Goal: Task Accomplishment & Management: Manage account settings

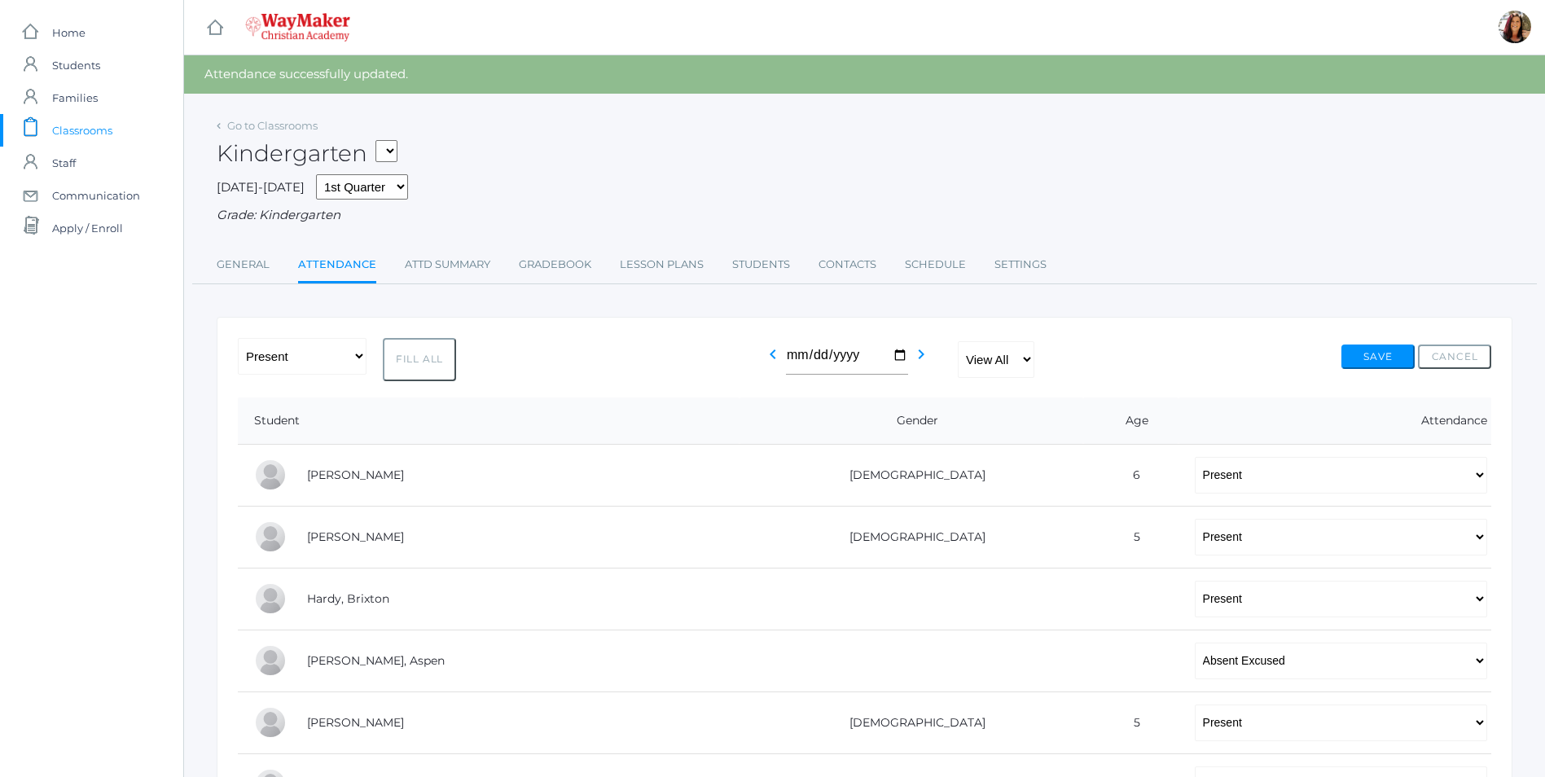
click at [396, 148] on select "KINDER - Phonics K Kindergarten KINDER - Literacy K Kindergarten KINDER - Bible…" at bounding box center [387, 151] width 22 height 22
select select "2554"
click at [381, 140] on select "KINDER - Phonics K Kindergarten KINDER - Literacy K Kindergarten KINDER - [DEMO…" at bounding box center [387, 151] width 22 height 22
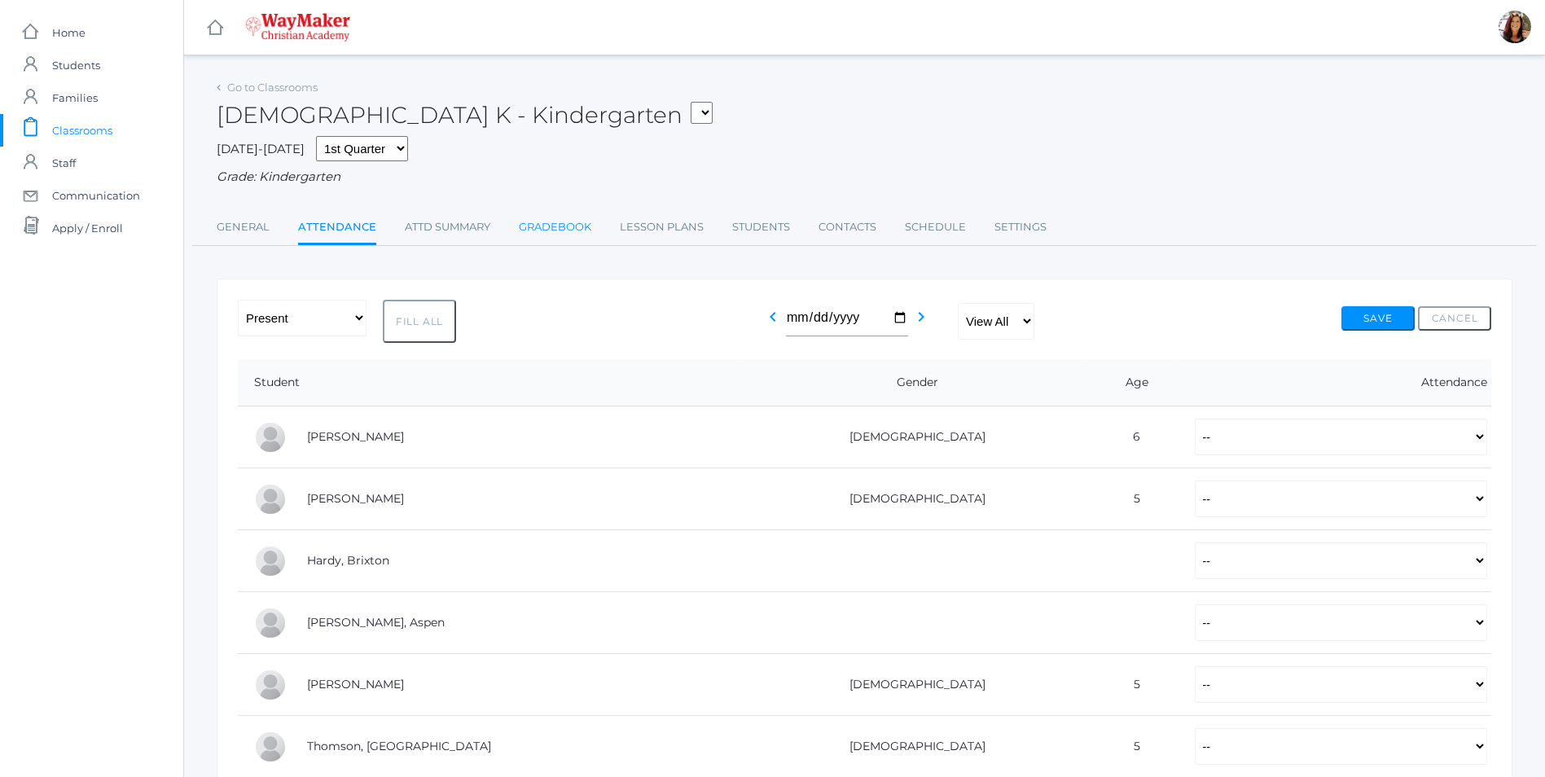
click at [547, 235] on link "Gradebook" at bounding box center [555, 227] width 73 height 33
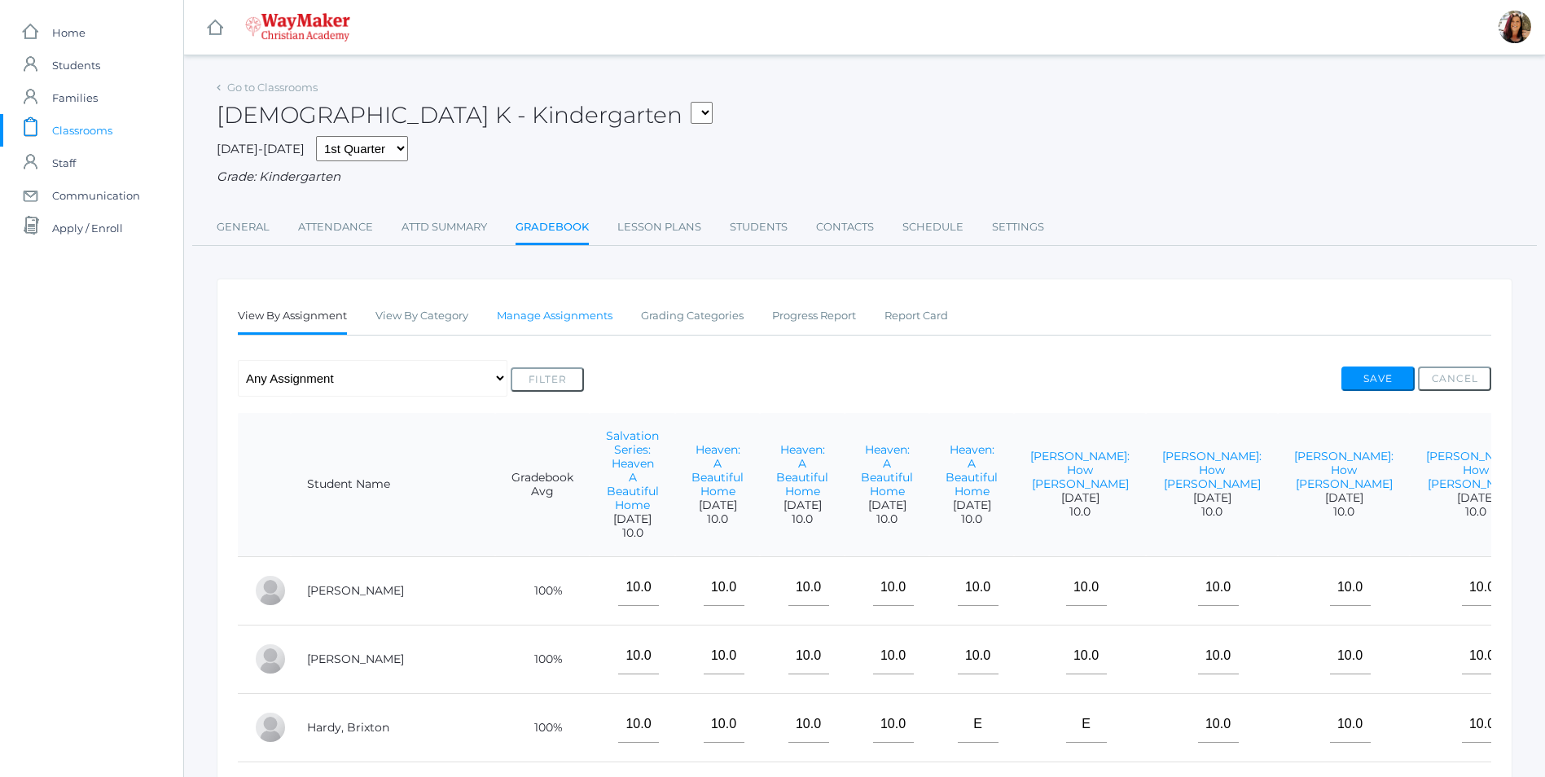
click at [577, 314] on link "Manage Assignments" at bounding box center [555, 316] width 116 height 33
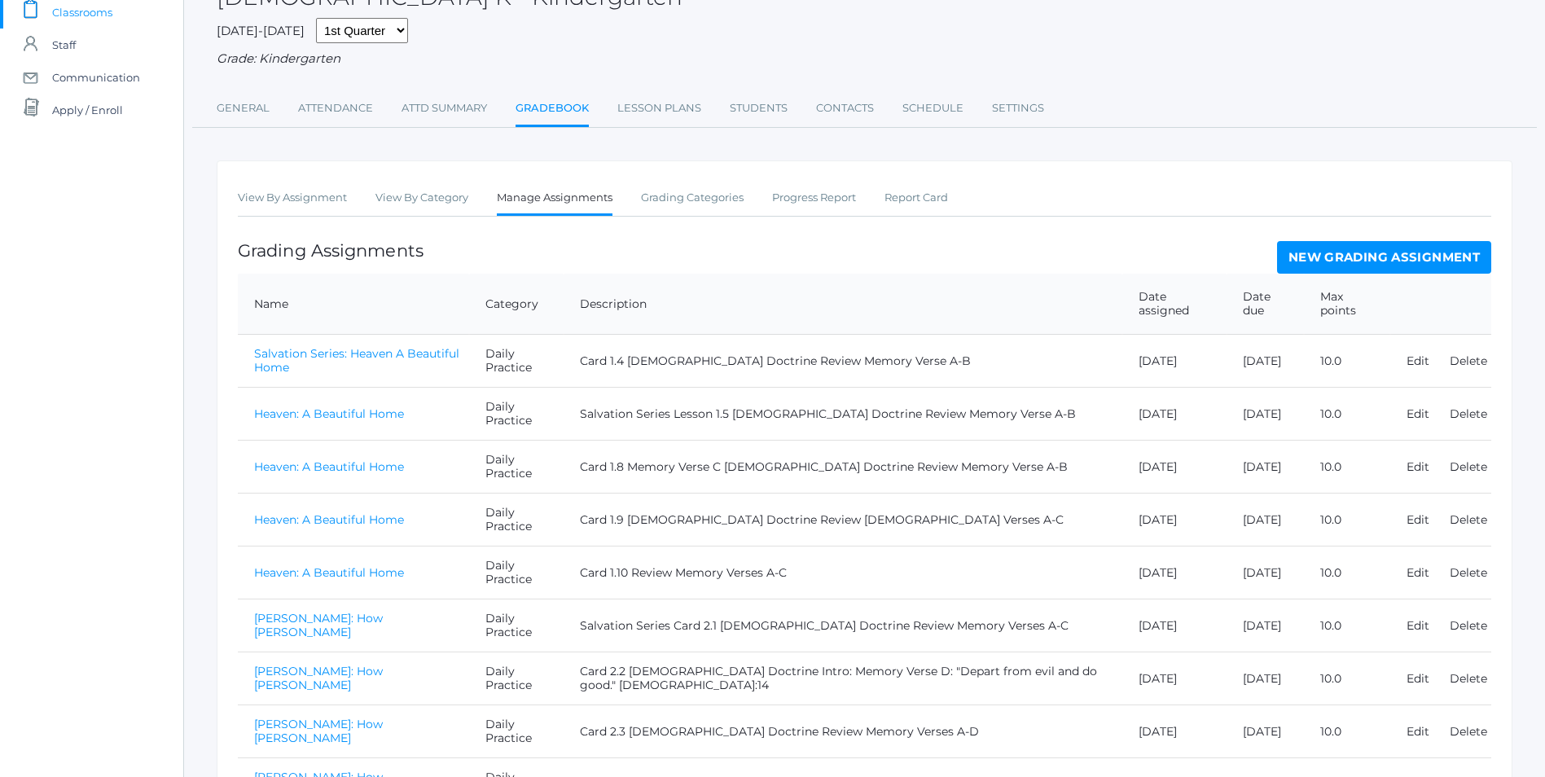
scroll to position [244, 0]
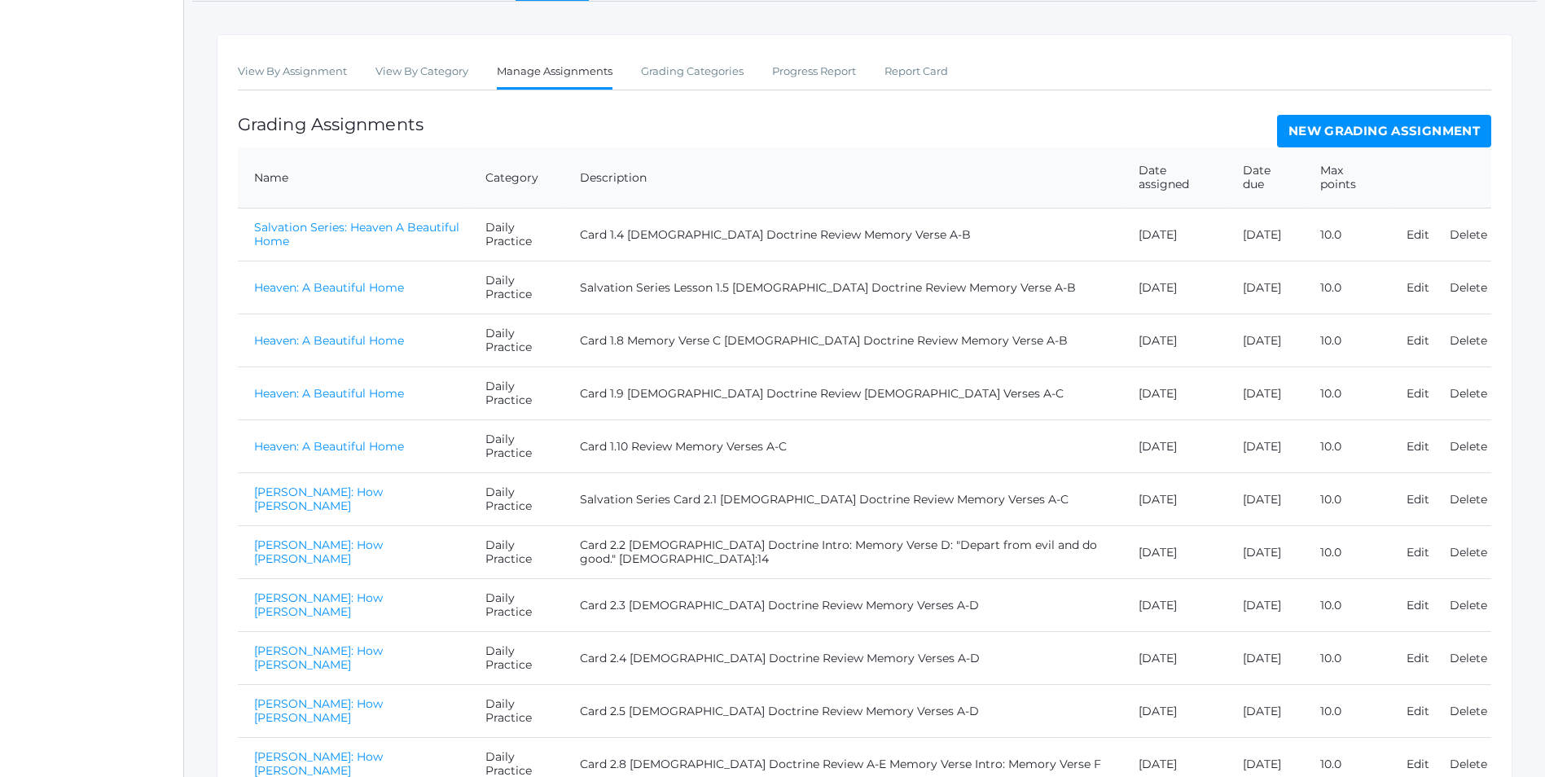
click at [1322, 125] on link "New Grading Assignment" at bounding box center [1384, 131] width 214 height 33
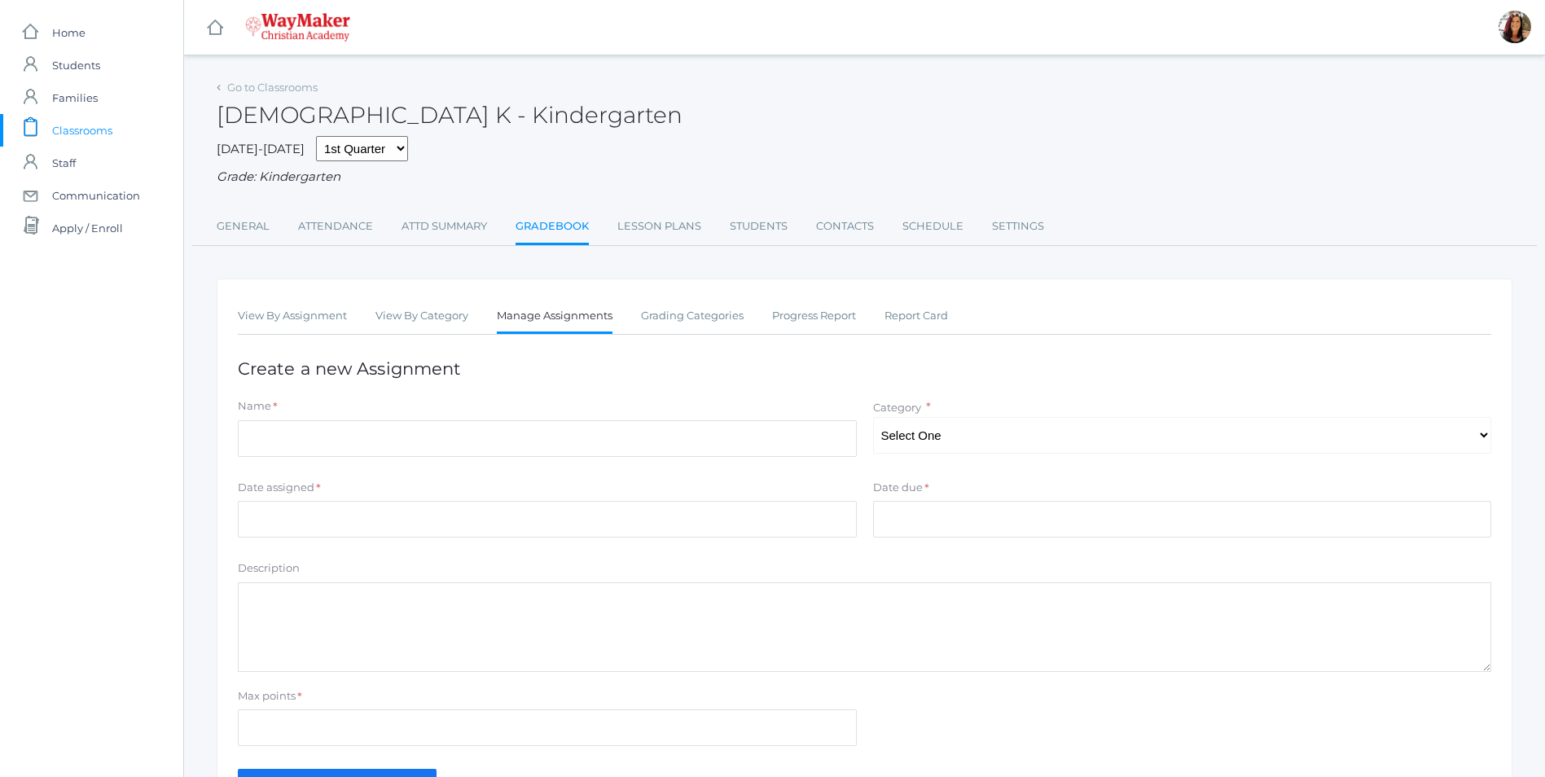
click at [444, 461] on div "Name *" at bounding box center [547, 430] width 635 height 65
click at [444, 444] on input "Name" at bounding box center [547, 438] width 619 height 37
type input "The Crucifixion of Christ"
click at [1162, 438] on select "Select One Daily Practice Summative Assessment" at bounding box center [1182, 435] width 619 height 37
select select "1100"
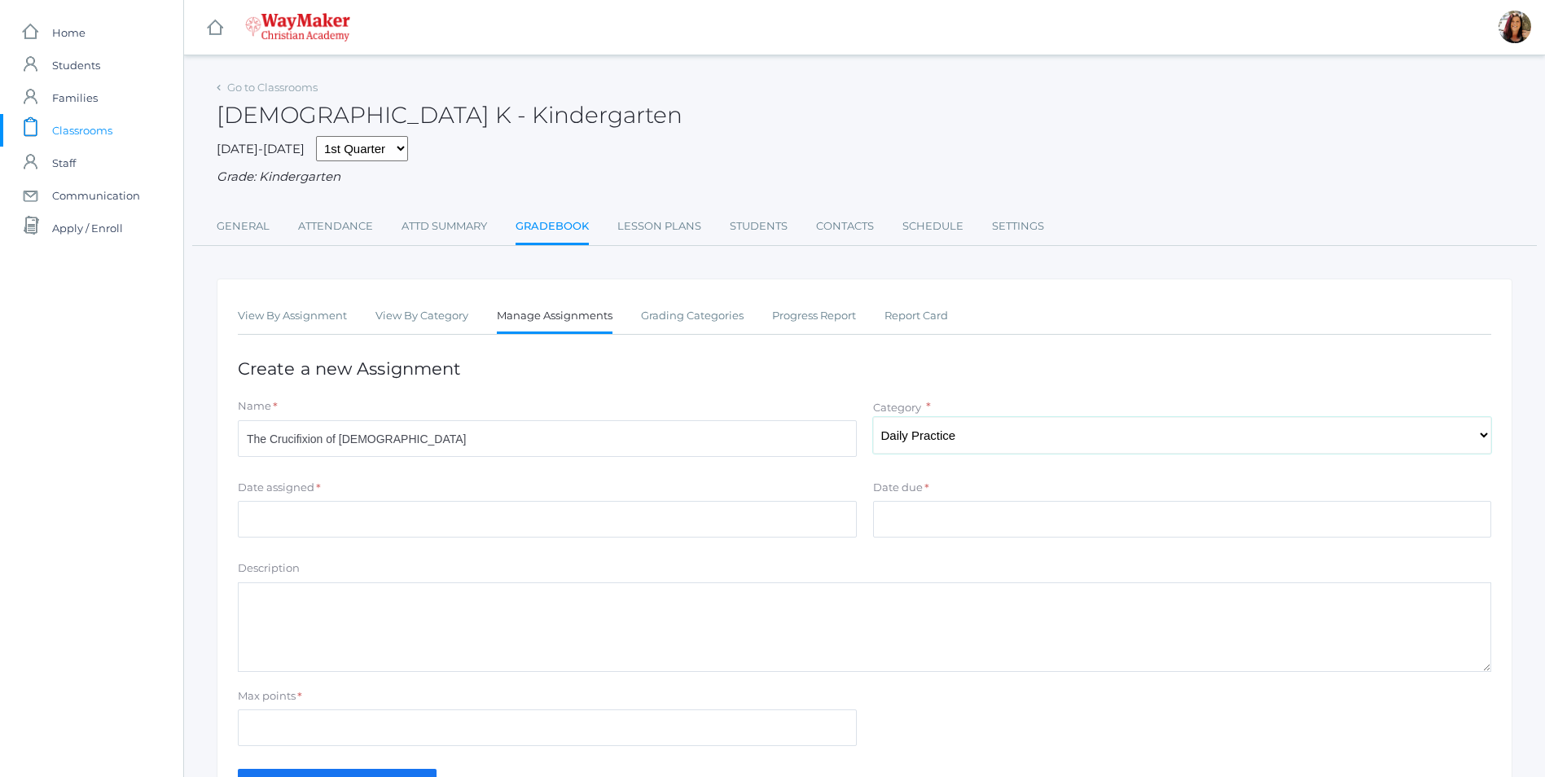
click at [873, 419] on select "Select One Daily Practice Summative Assessment" at bounding box center [1182, 435] width 619 height 37
click at [305, 541] on div "Date assigned * Cancel Ok" at bounding box center [547, 512] width 635 height 65
click at [296, 528] on input "Date assigned" at bounding box center [547, 519] width 619 height 37
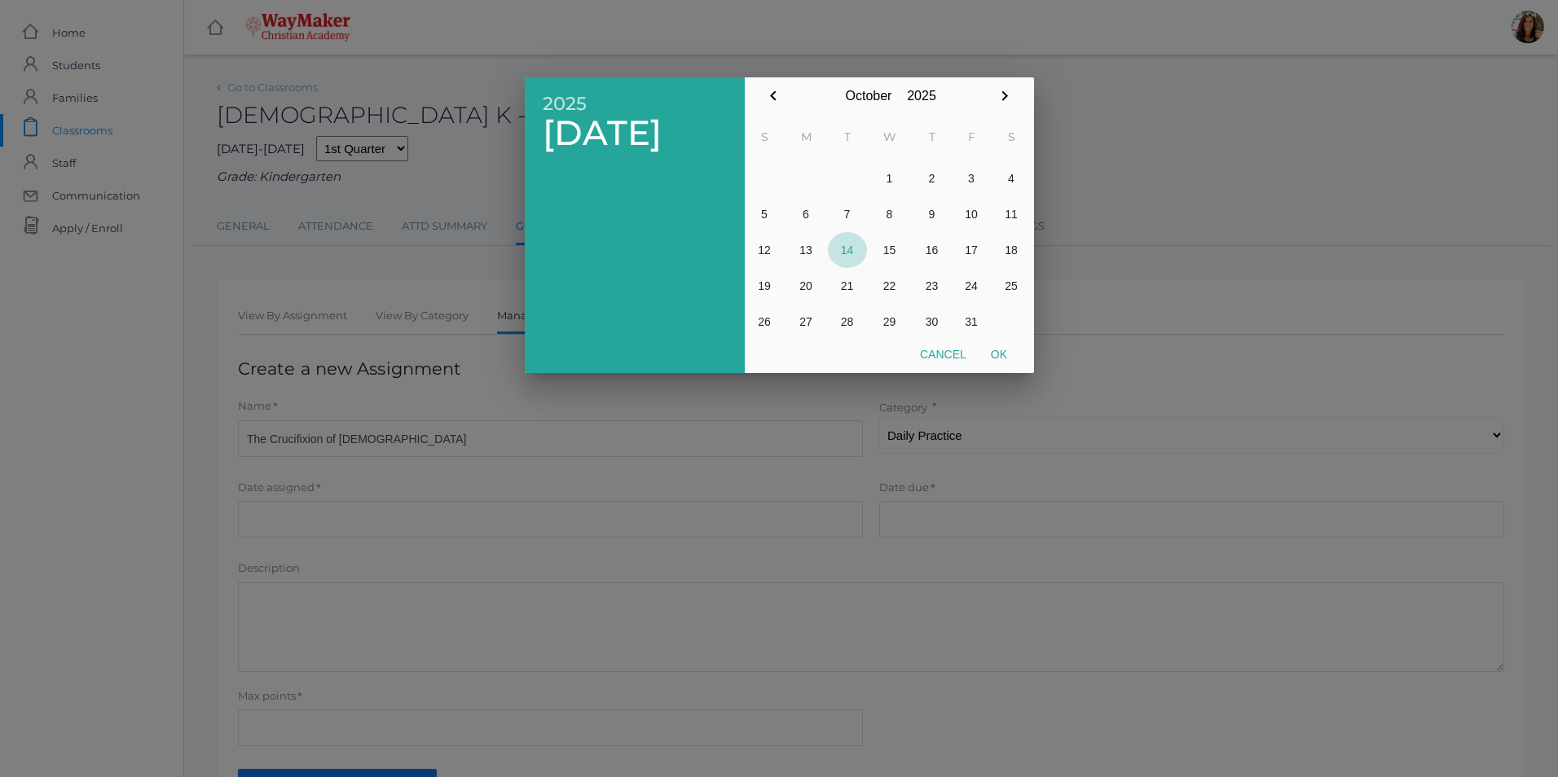
click at [845, 248] on button "14" at bounding box center [847, 250] width 39 height 36
click at [1007, 353] on button "Ok" at bounding box center [998, 354] width 41 height 29
type input "2025-10-14"
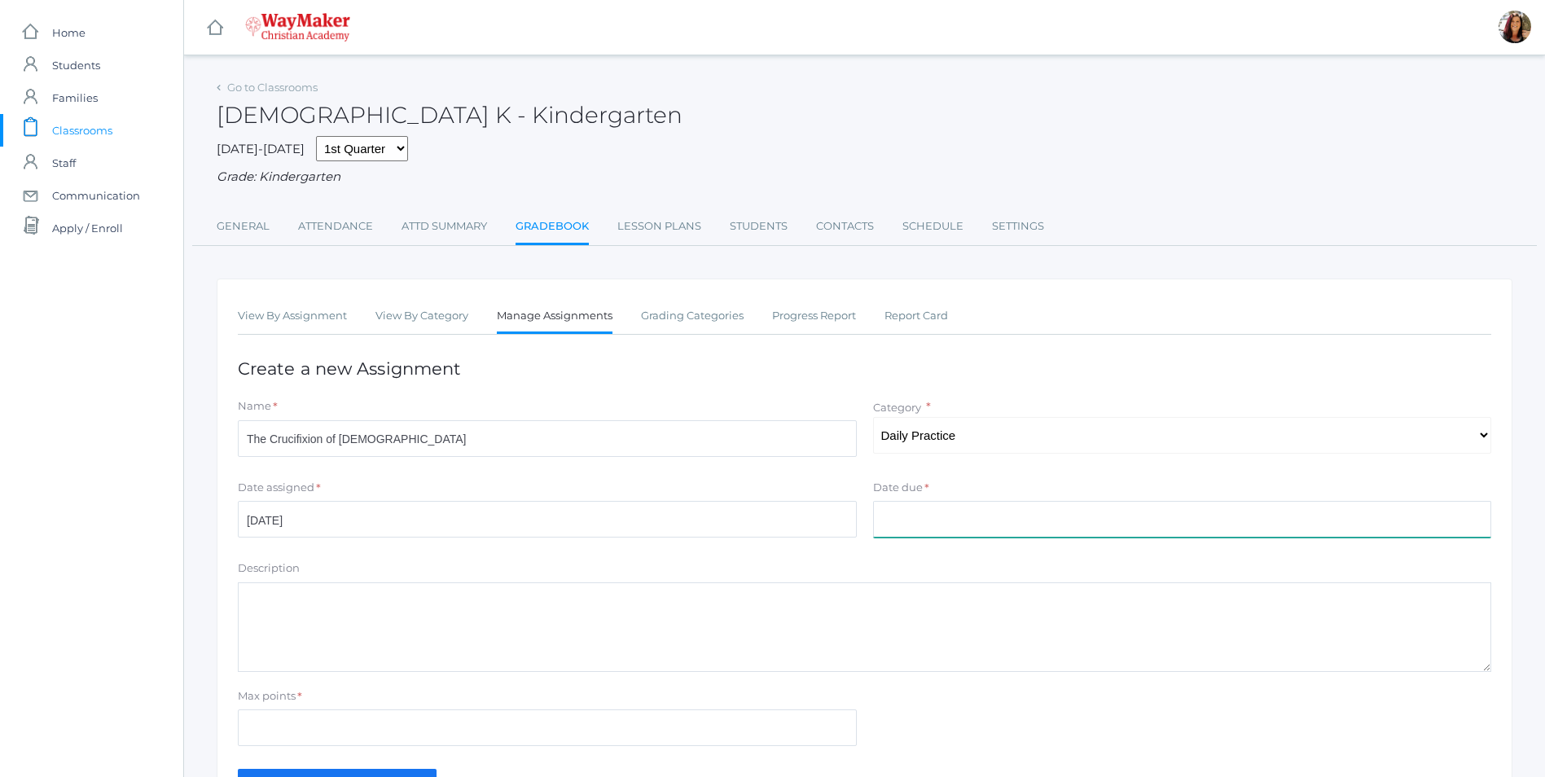
click at [961, 530] on input "Date due" at bounding box center [1182, 519] width 619 height 37
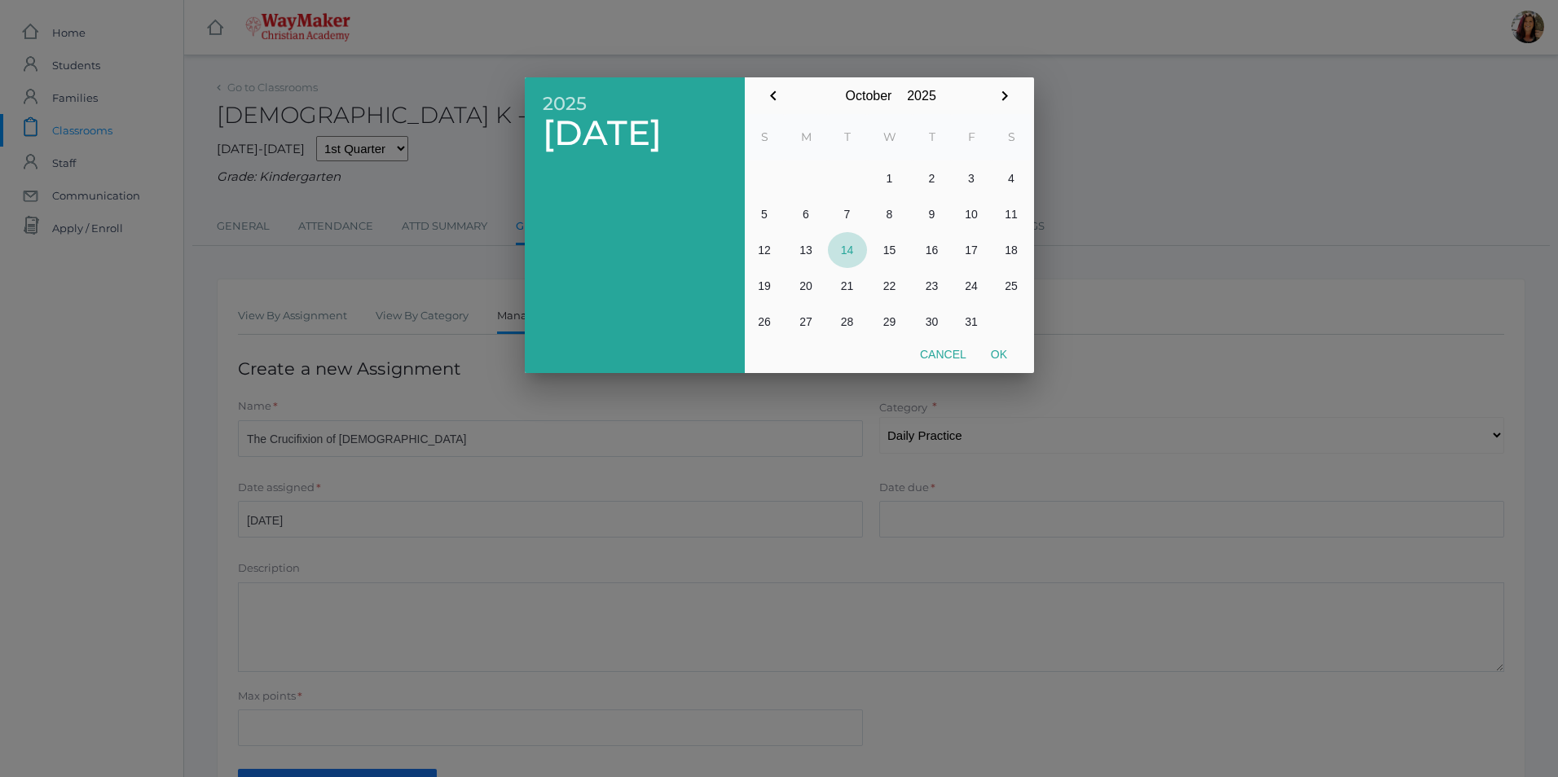
click at [842, 247] on button "14" at bounding box center [847, 250] width 39 height 36
click at [995, 352] on button "Ok" at bounding box center [998, 354] width 41 height 29
type input "2025-10-14"
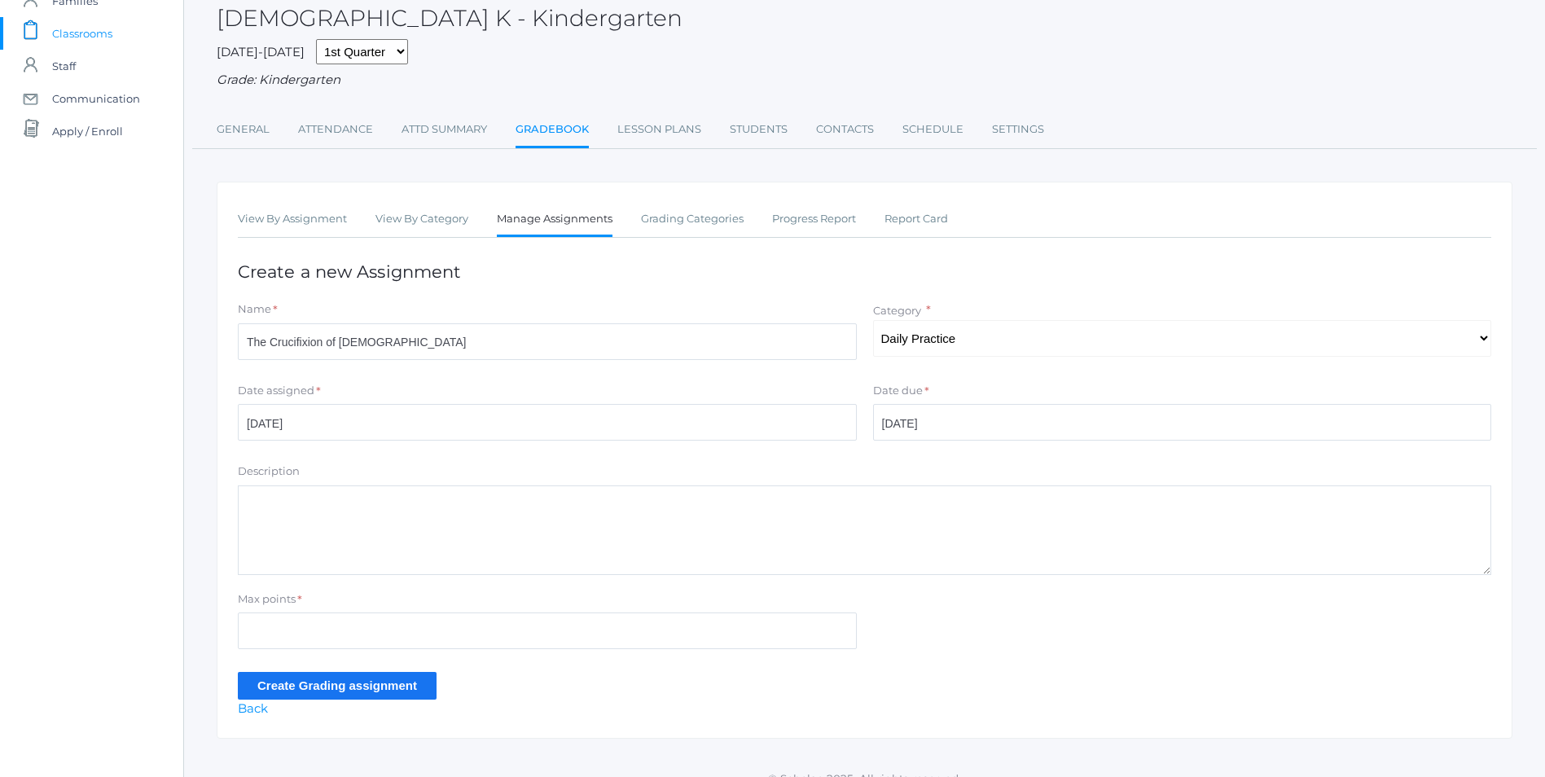
scroll to position [120, 0]
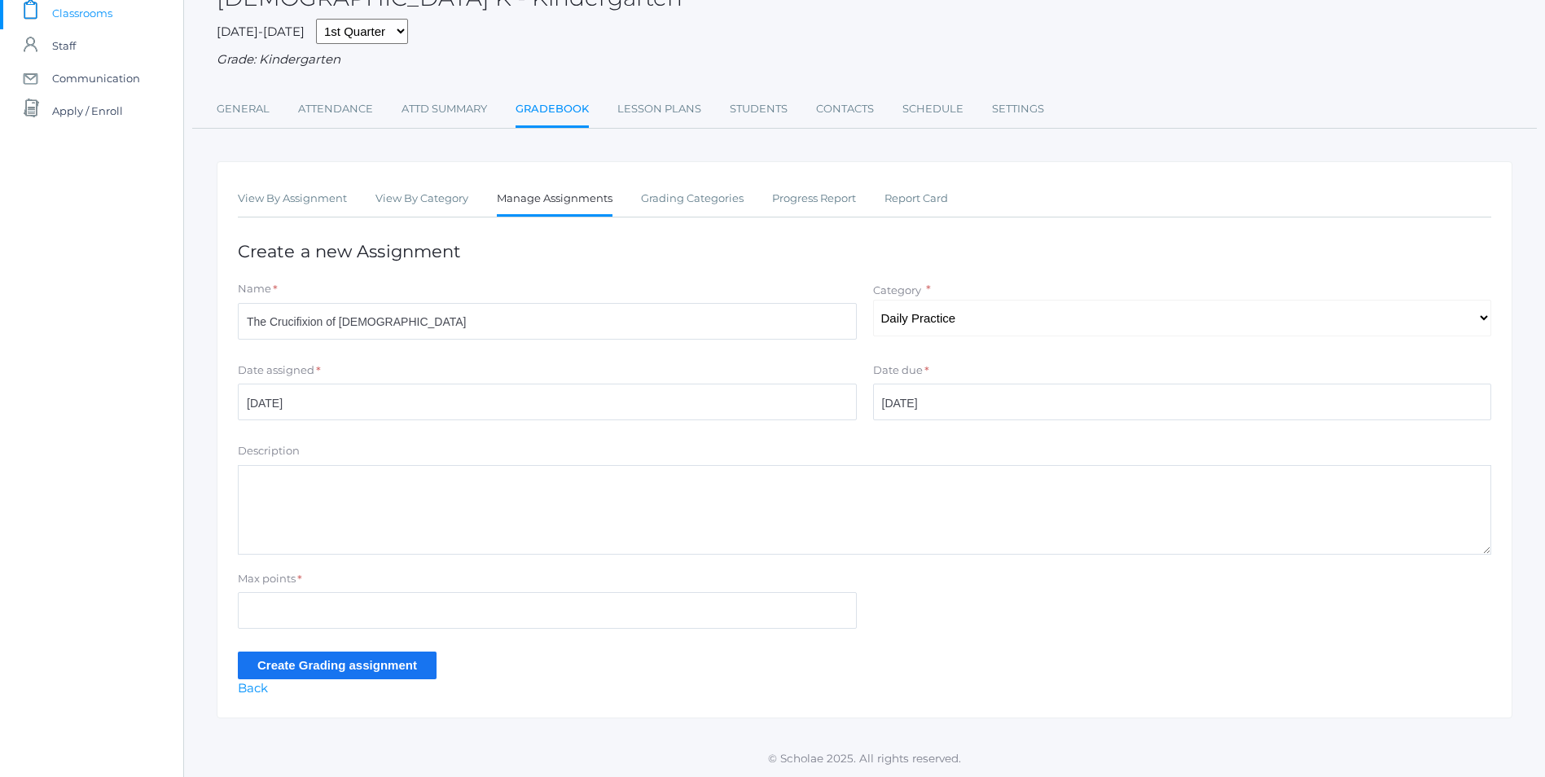
click at [269, 483] on textarea "Description" at bounding box center [865, 510] width 1254 height 90
type textarea "Card 3.3 Review Bible Doctrine Intro Memory Verse G: "Give thanks unto the Lord…"
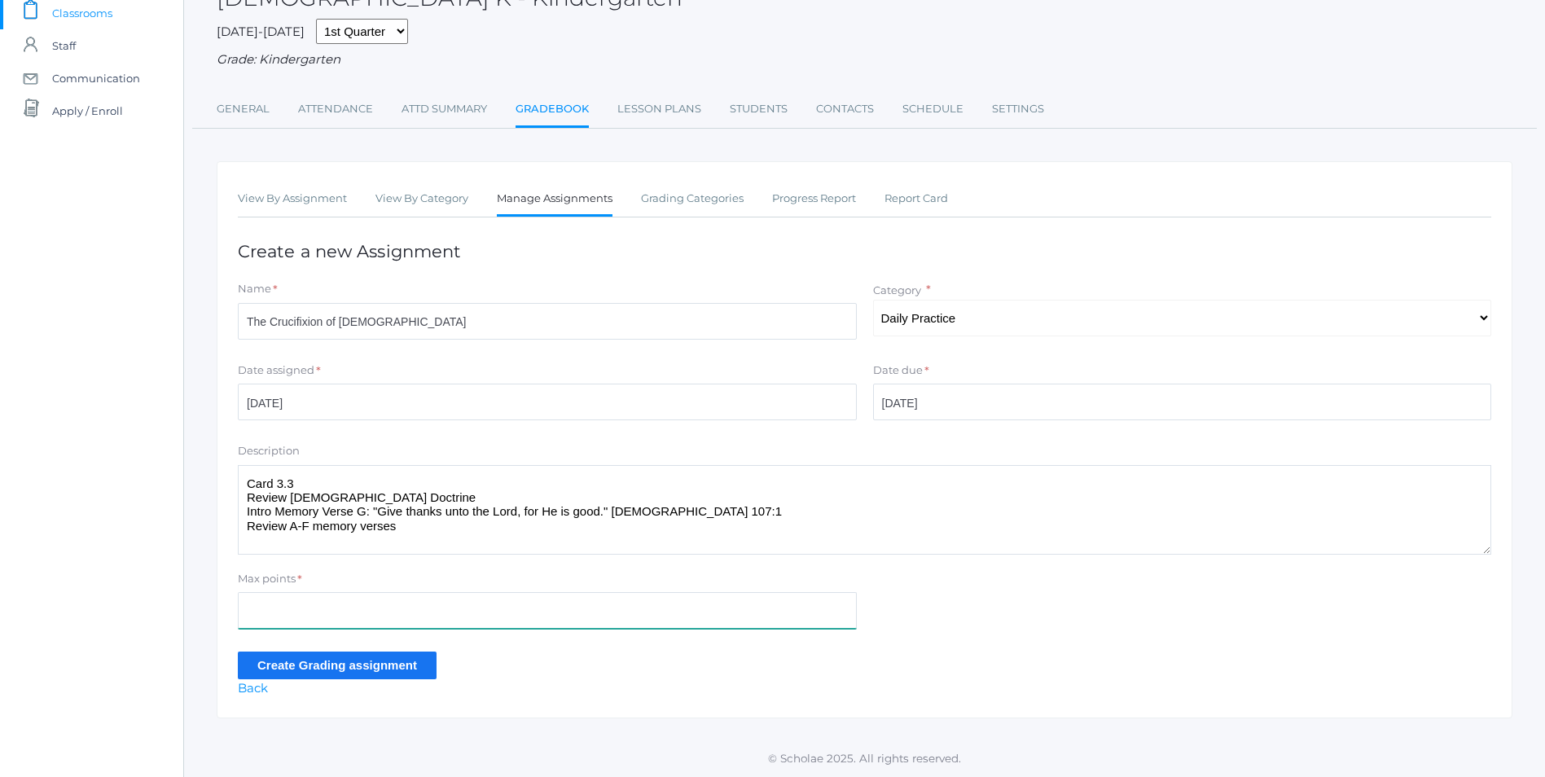
click at [314, 594] on input "Max points" at bounding box center [547, 610] width 619 height 37
type input "10"
click at [345, 666] on input "Create Grading assignment" at bounding box center [337, 665] width 199 height 27
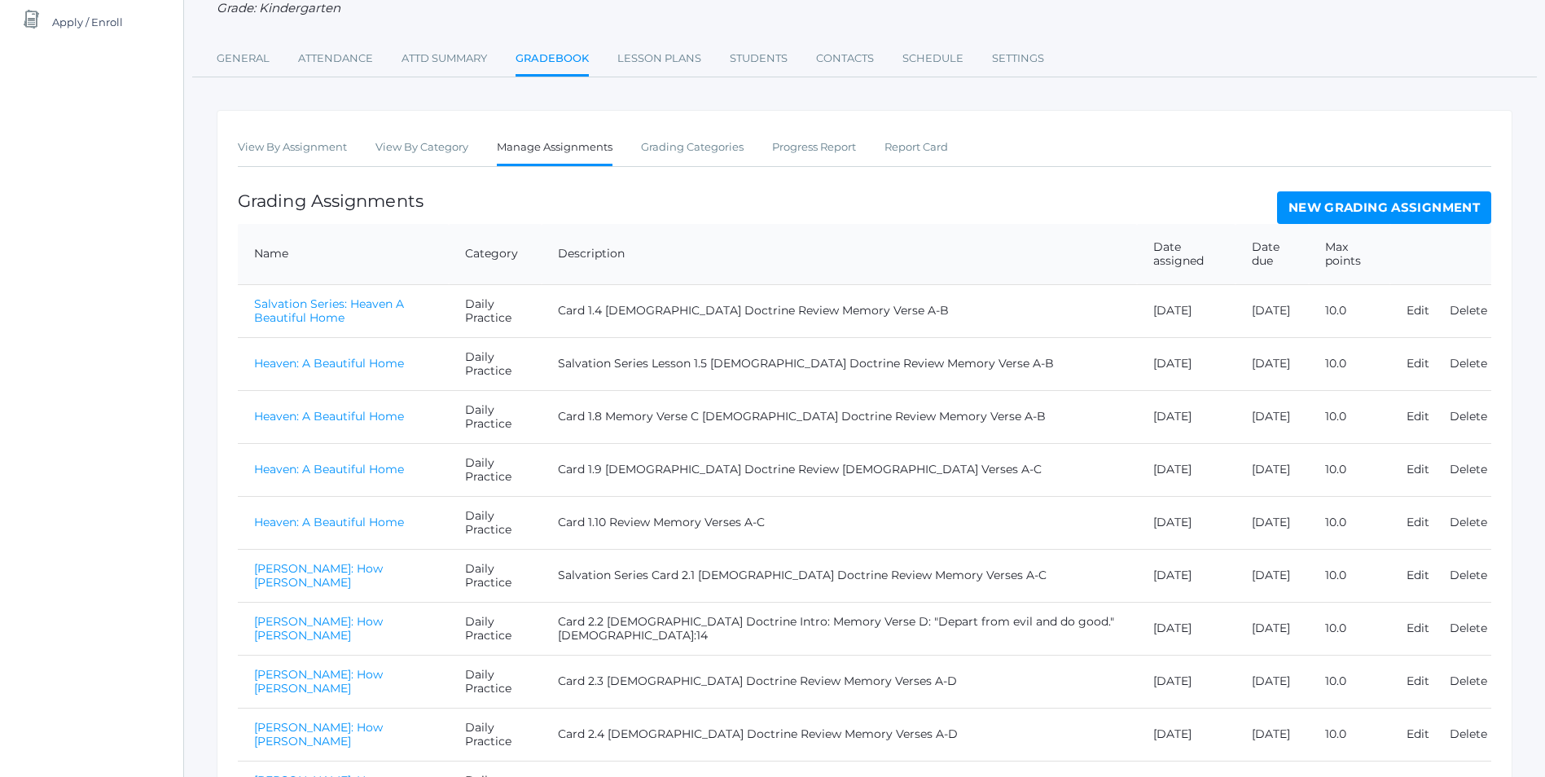
scroll to position [538, 0]
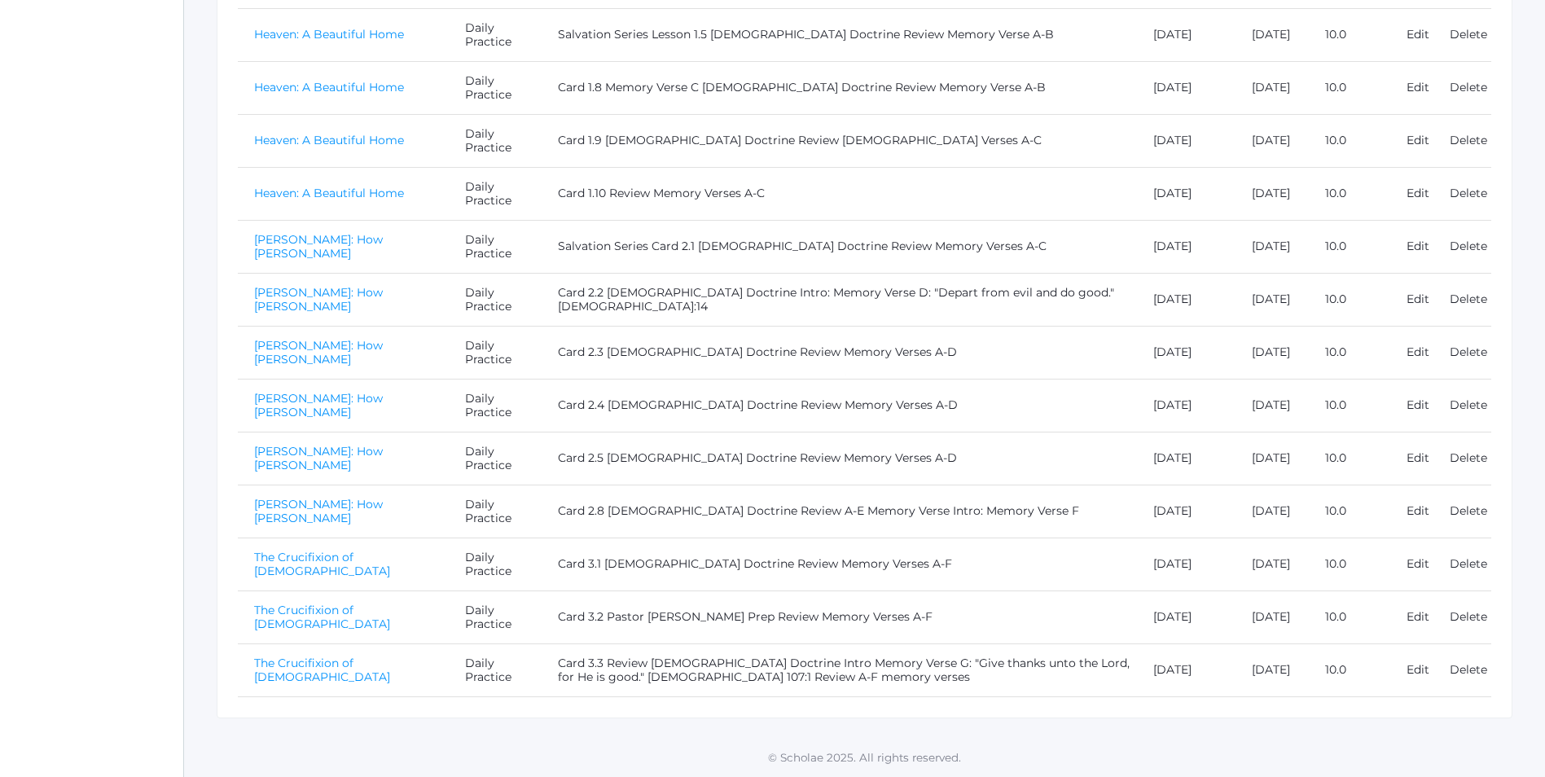
click at [297, 671] on link "The Crucifixion of [DEMOGRAPHIC_DATA]" at bounding box center [322, 670] width 136 height 29
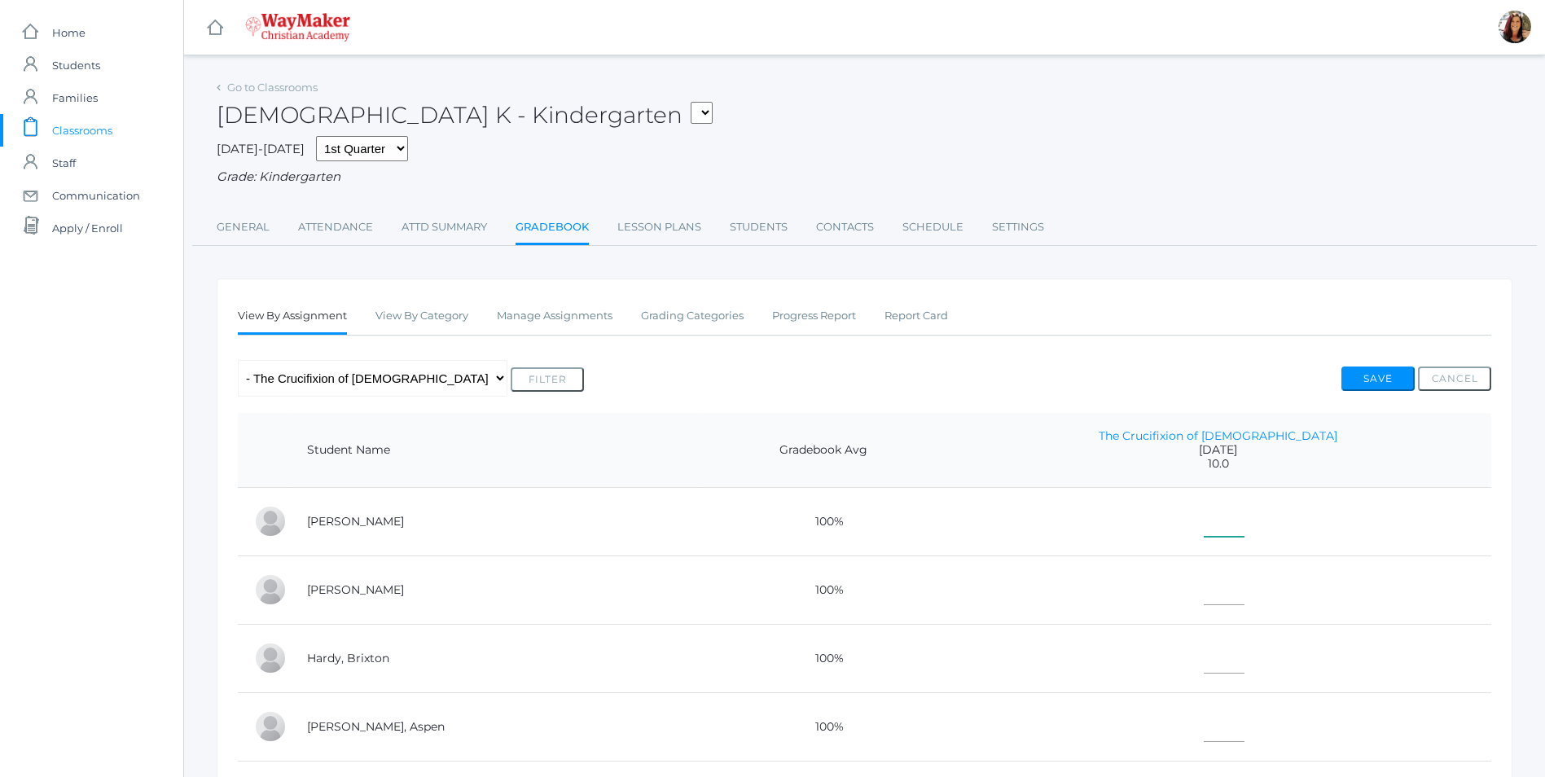
click at [1242, 526] on input"] "text" at bounding box center [1224, 518] width 41 height 37
type input"] "10"
click at [1252, 611] on td at bounding box center [1218, 590] width 547 height 68
click at [1245, 598] on input"] "text" at bounding box center [1224, 587] width 41 height 37
type input"] "10"
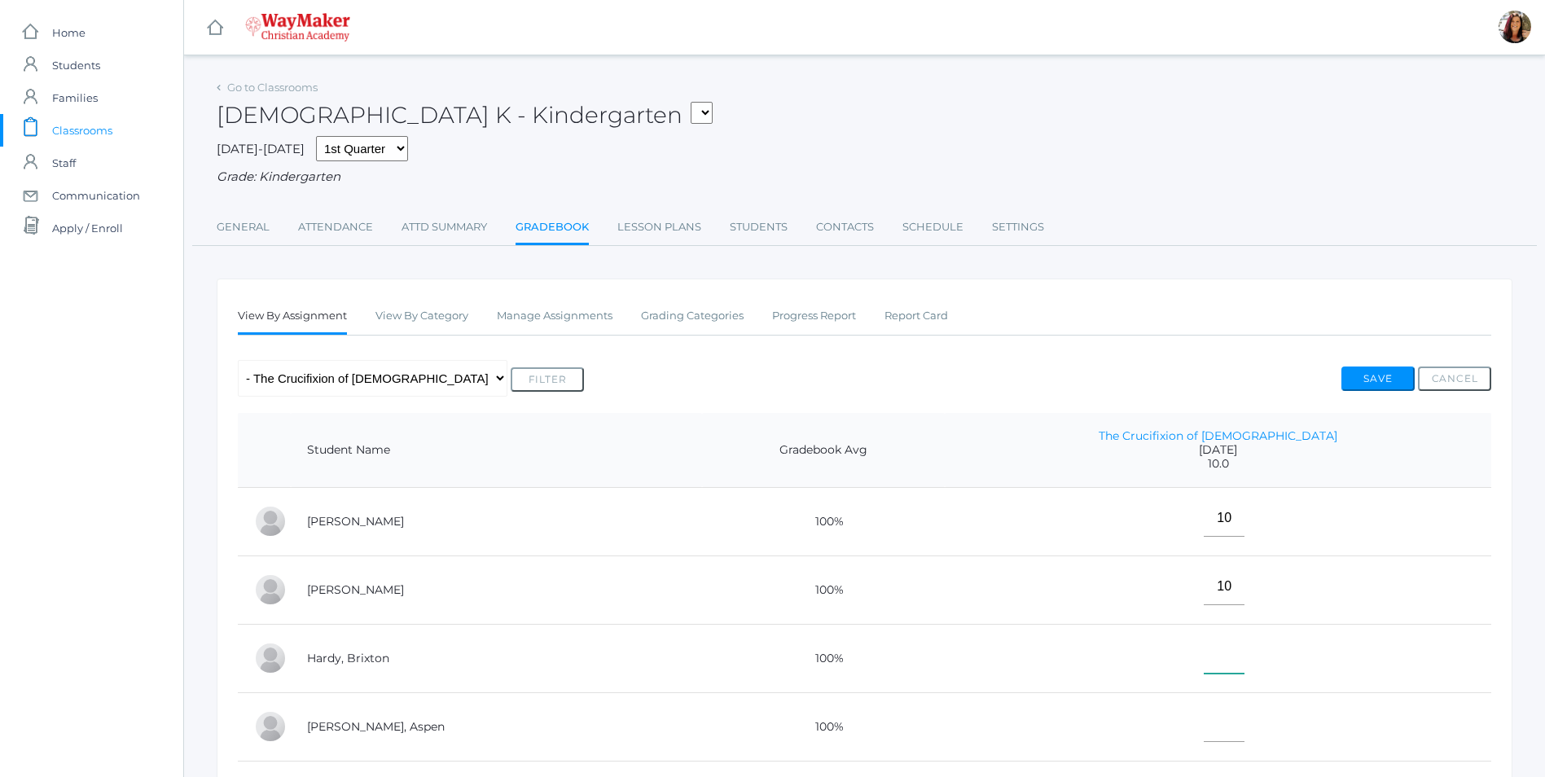
click at [1245, 663] on input"] "text" at bounding box center [1224, 655] width 41 height 37
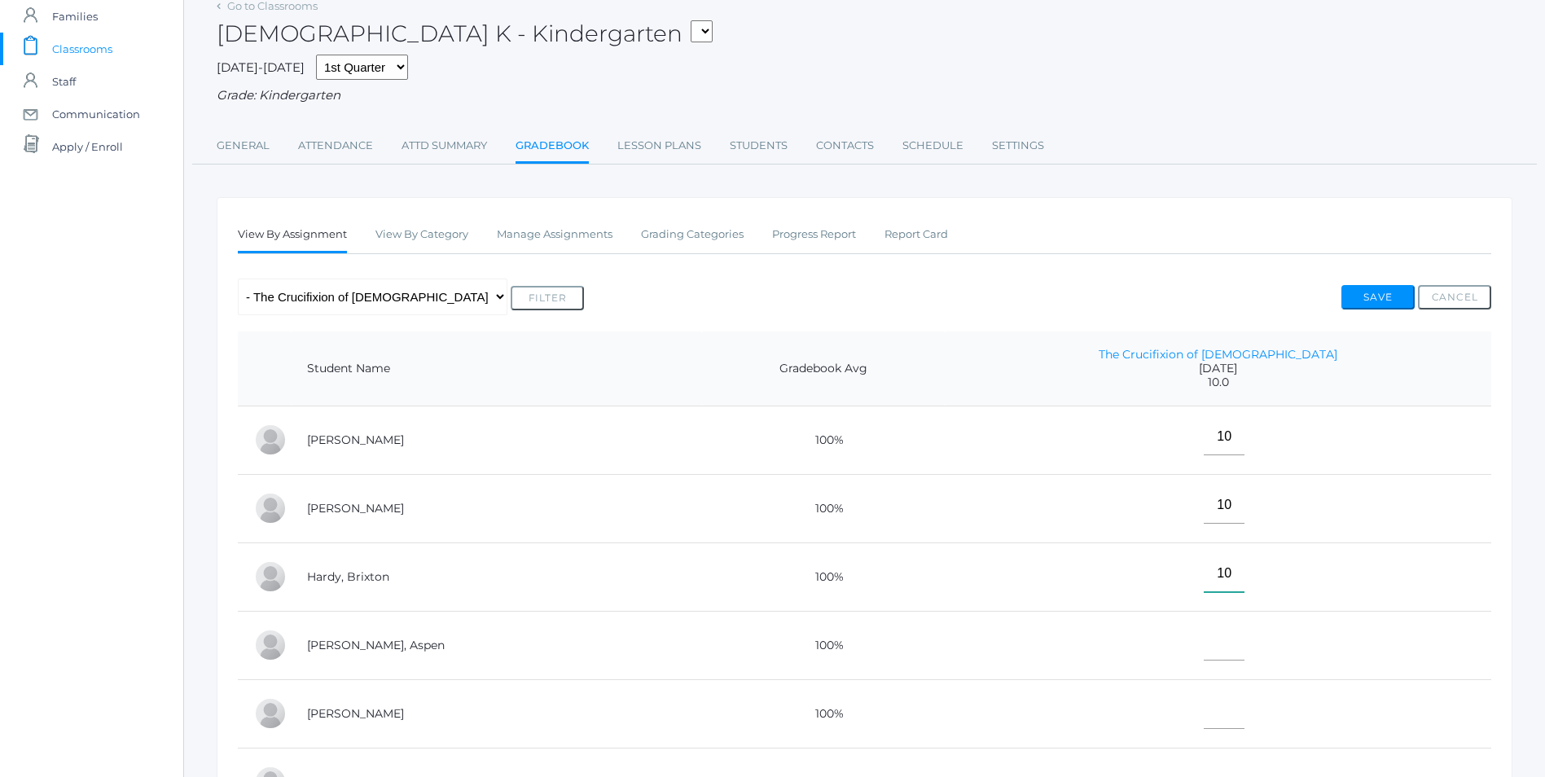
type input"] "10"
click at [1239, 648] on input"] "text" at bounding box center [1224, 642] width 41 height 37
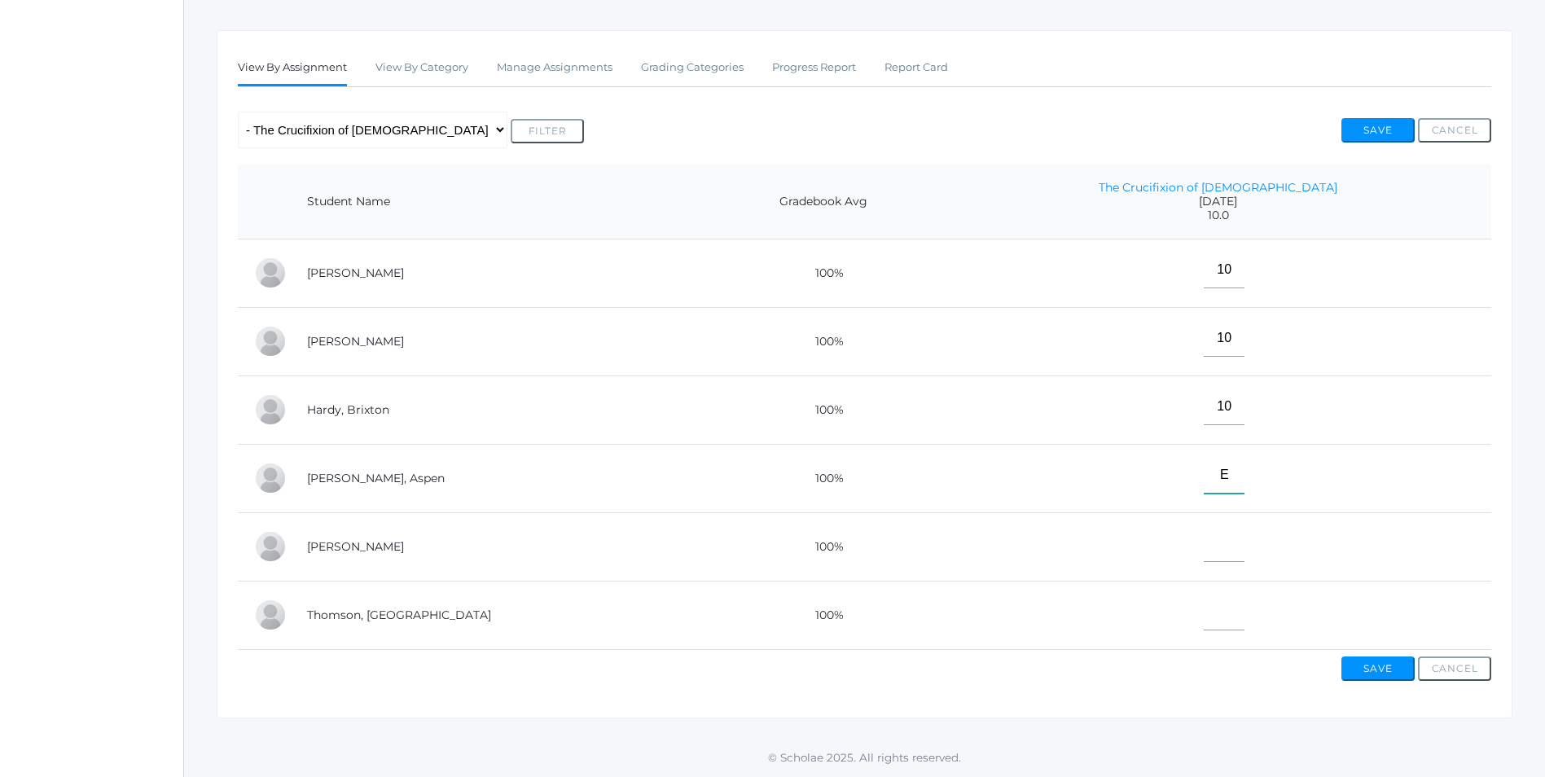
scroll to position [263, 0]
type input"] "E"
click at [1245, 529] on input"] "text" at bounding box center [1224, 543] width 41 height 37
type input"] "10"
click at [1244, 617] on input"] "text" at bounding box center [1224, 612] width 41 height 37
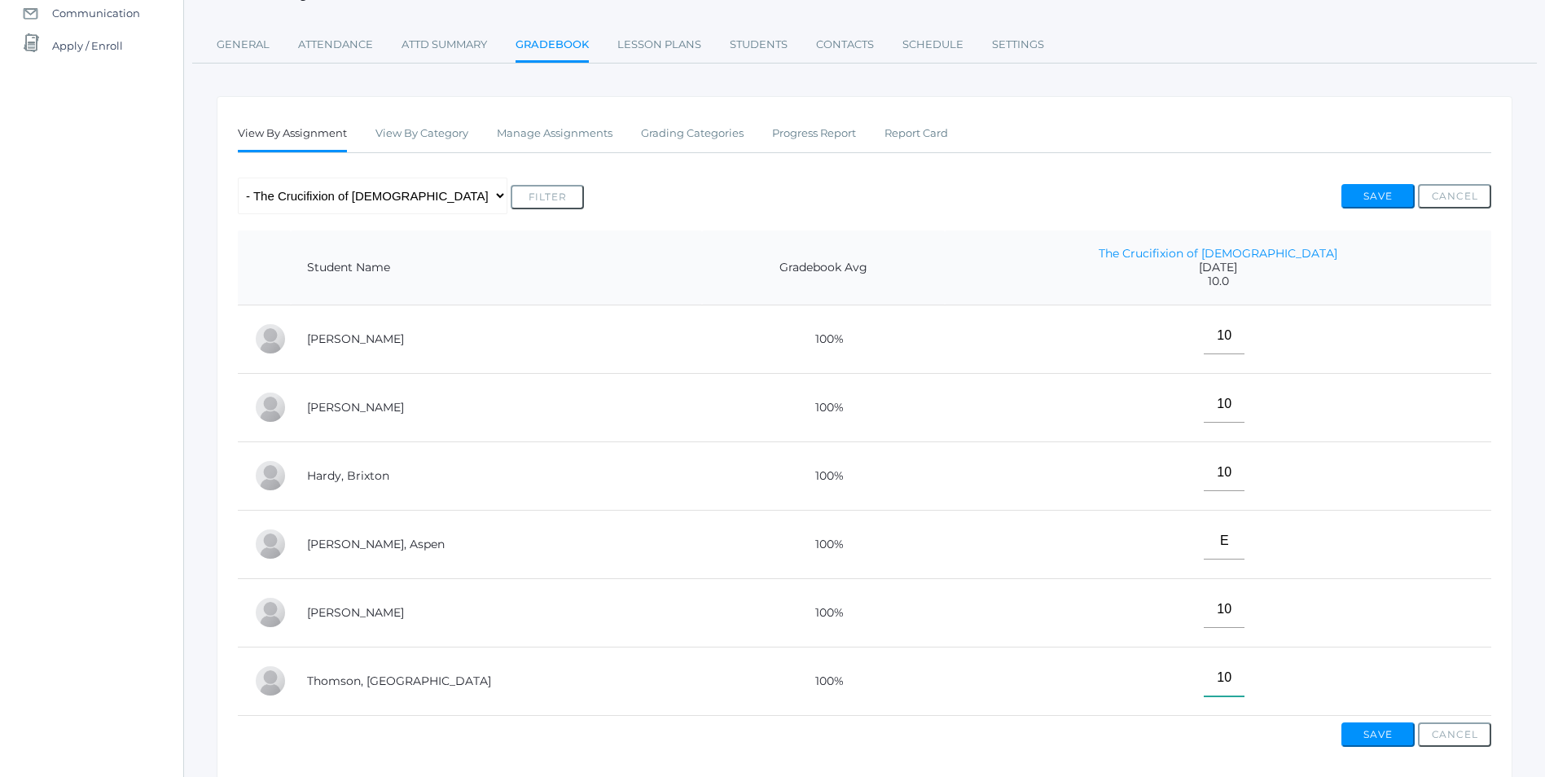
scroll to position [182, 0]
type input"] "10"
click at [1378, 745] on button "Save" at bounding box center [1378, 735] width 73 height 24
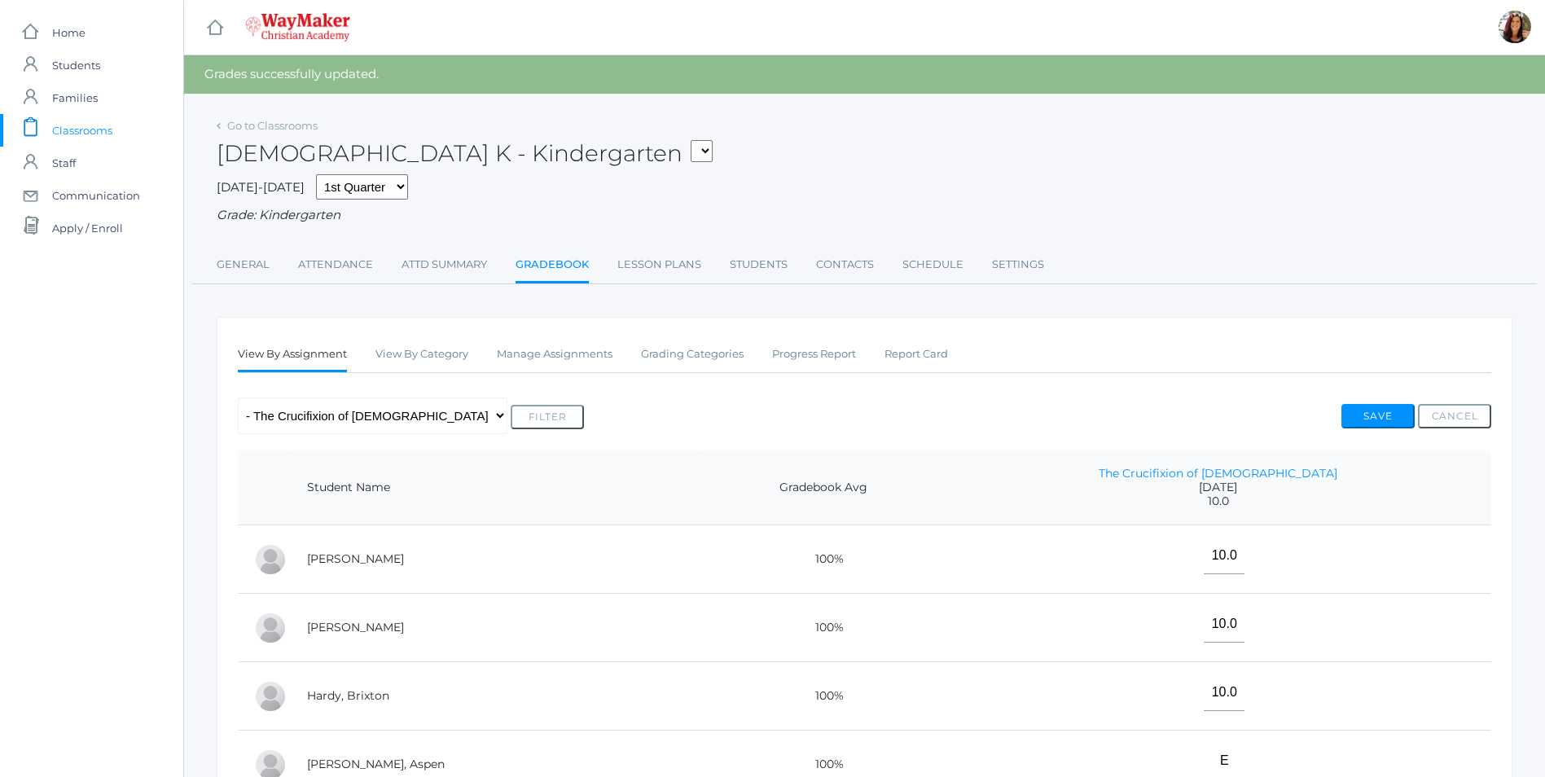
click at [691, 145] on select "KINDER - Phonics K Kindergarten KINDER - Literacy K Kindergarten KINDER - Bible…" at bounding box center [702, 151] width 22 height 22
select select "2555"
click at [691, 140] on select "KINDER - Phonics K Kindergarten KINDER - Literacy K Kindergarten KINDER - Bible…" at bounding box center [702, 151] width 22 height 22
